Goal: Task Accomplishment & Management: Manage account settings

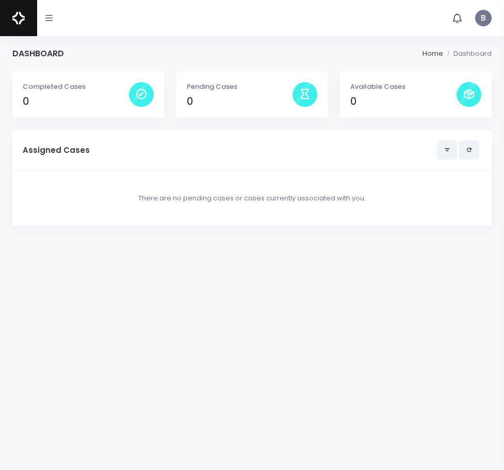
click at [51, 17] on icon "button" at bounding box center [48, 18] width 7 height 8
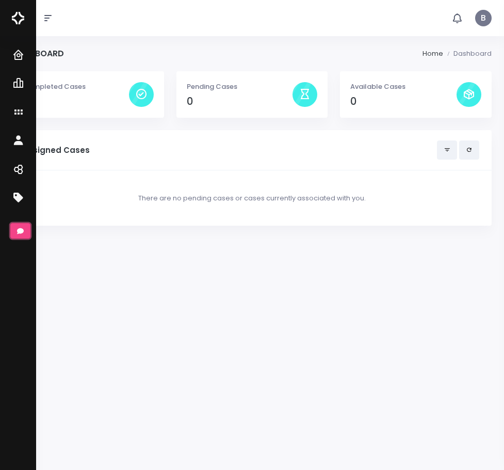
click at [20, 230] on icon "scrollable content" at bounding box center [20, 231] width 7 height 6
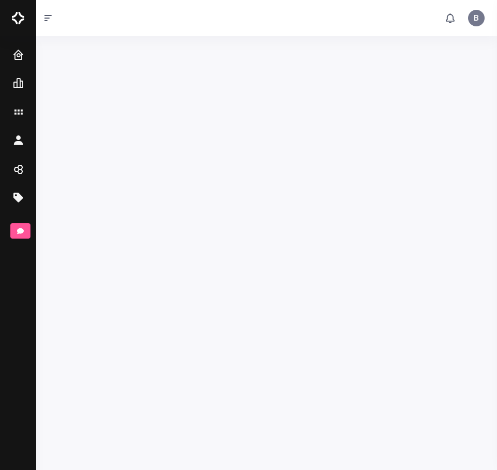
click at [475, 26] on button "B Brant, Bernardo" at bounding box center [476, 18] width 29 height 36
click at [456, 68] on span "Sign Out" at bounding box center [445, 73] width 28 height 10
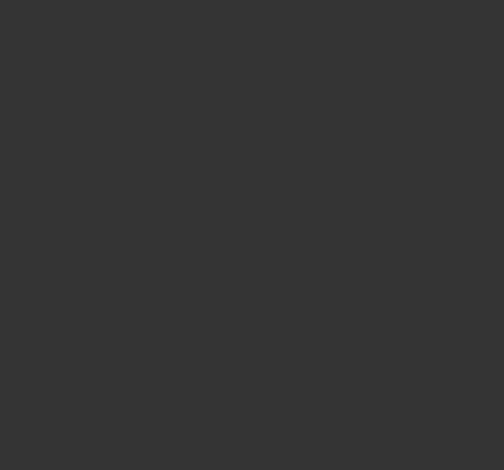
type input "**********"
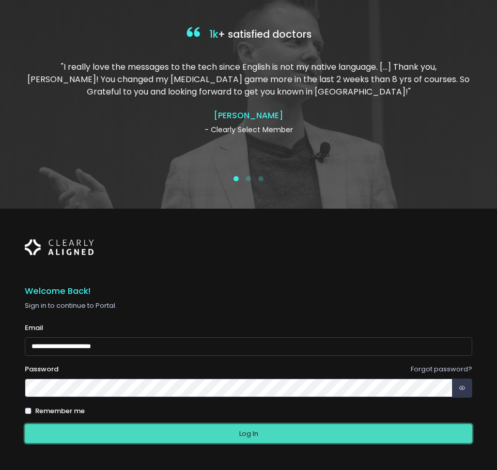
click at [233, 437] on button "Log In" at bounding box center [248, 433] width 447 height 19
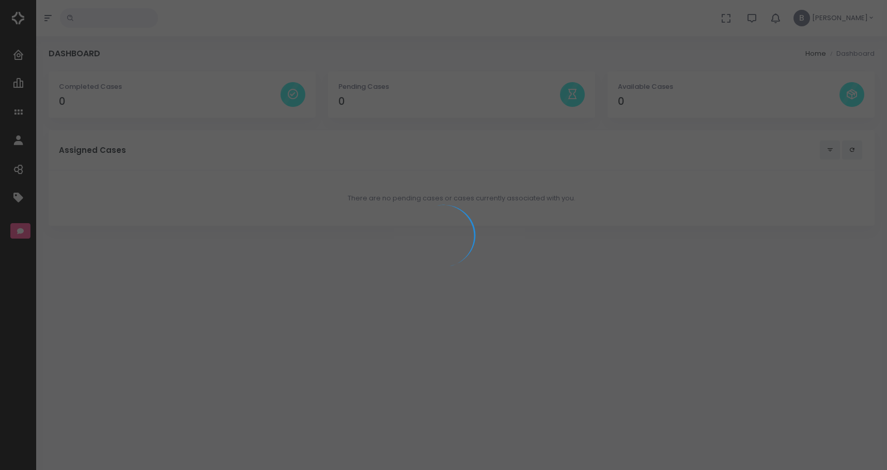
click at [349, 44] on div at bounding box center [443, 235] width 887 height 470
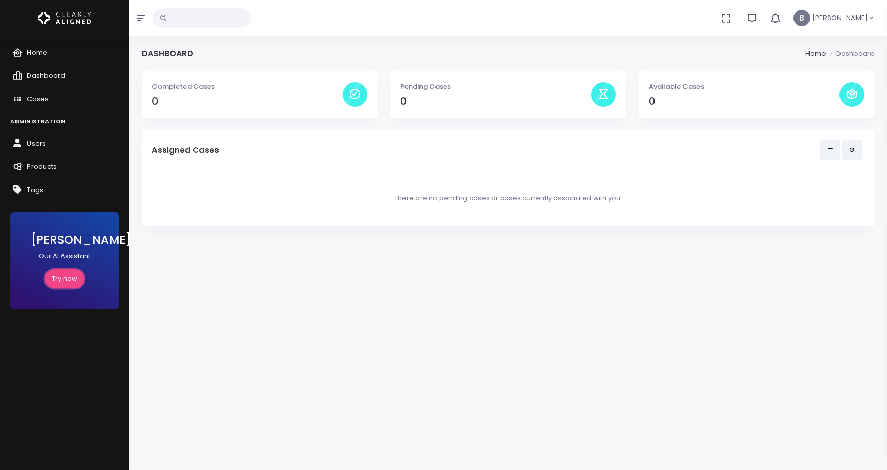
click at [57, 274] on link "Try now" at bounding box center [64, 278] width 39 height 19
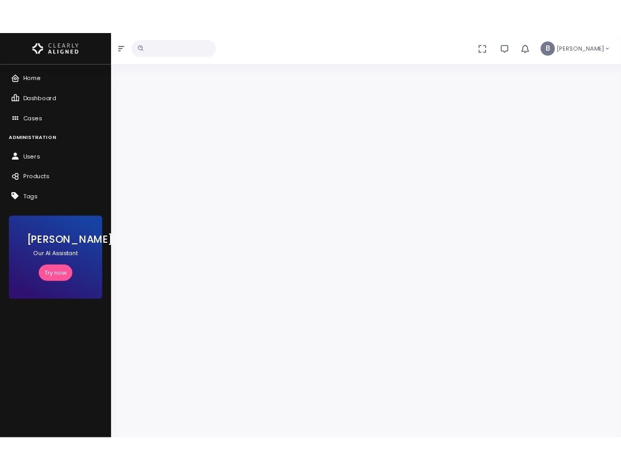
scroll to position [83, 0]
